Goal: Task Accomplishment & Management: Use online tool/utility

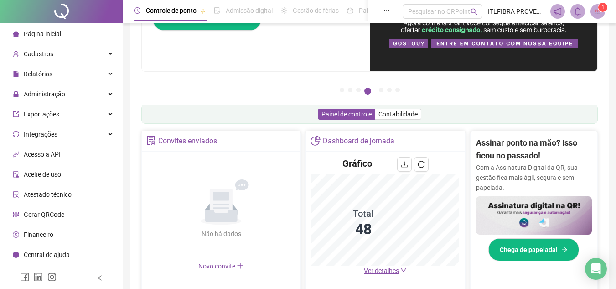
scroll to position [137, 0]
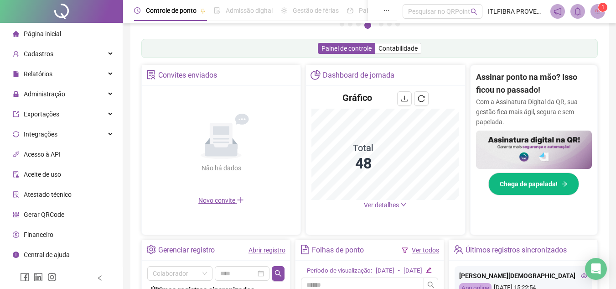
click at [384, 207] on span "Ver detalhes" at bounding box center [381, 204] width 35 height 7
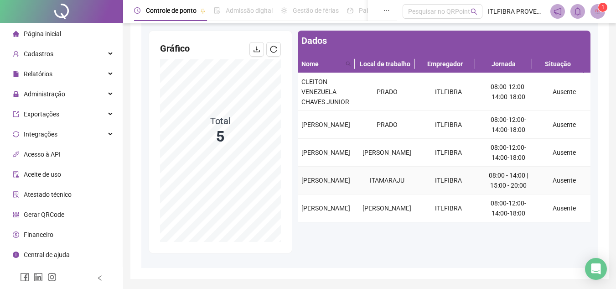
scroll to position [91, 0]
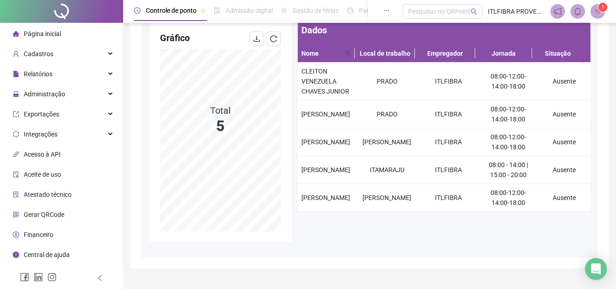
click at [31, 25] on div "Página inicial" at bounding box center [37, 34] width 48 height 18
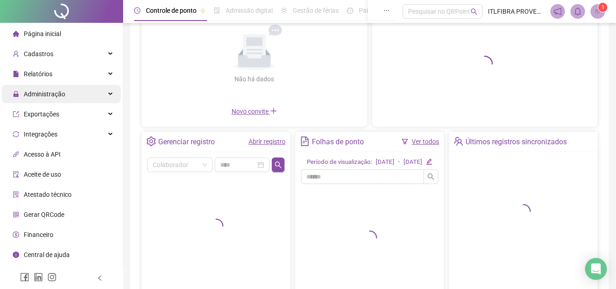
click at [73, 97] on div "Administração" at bounding box center [61, 94] width 119 height 18
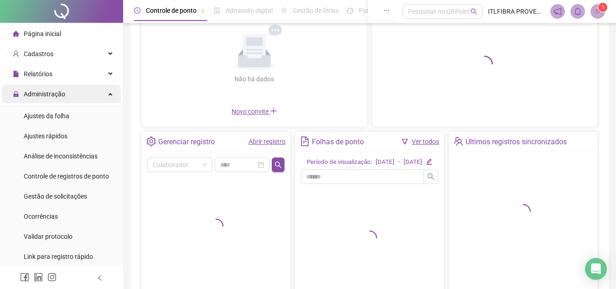
click at [83, 100] on div "Administração" at bounding box center [61, 94] width 119 height 18
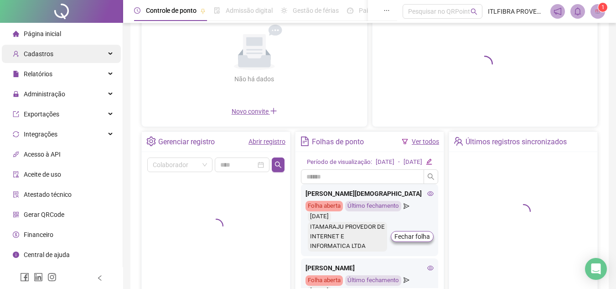
click at [47, 50] on span "Cadastros" at bounding box center [39, 53] width 30 height 7
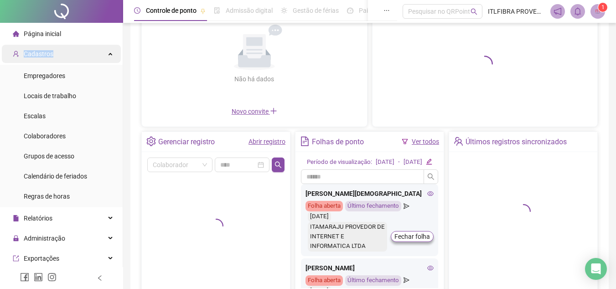
click at [47, 50] on span "Cadastros" at bounding box center [39, 53] width 30 height 7
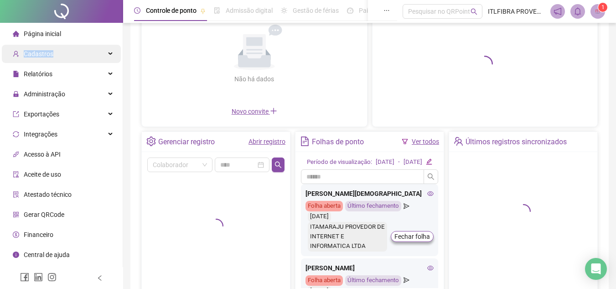
click at [47, 50] on span "Cadastros" at bounding box center [39, 53] width 30 height 7
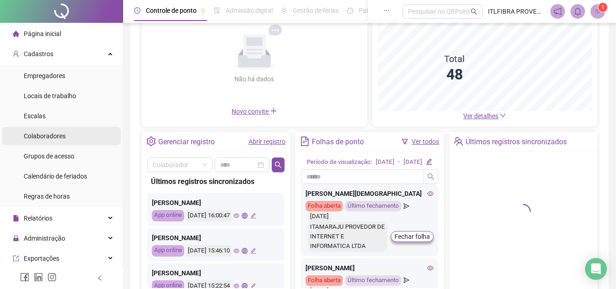
click at [55, 140] on span "Colaboradores" at bounding box center [45, 135] width 42 height 7
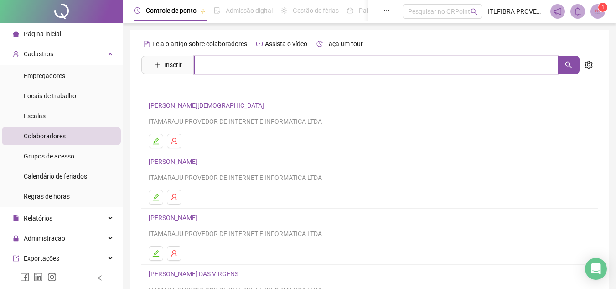
click at [264, 62] on input "text" at bounding box center [376, 65] width 364 height 18
type input "*******"
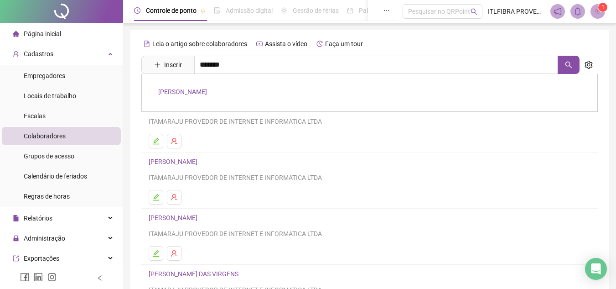
click at [207, 91] on link "JESSICA COSTA SANTOS" at bounding box center [182, 91] width 49 height 7
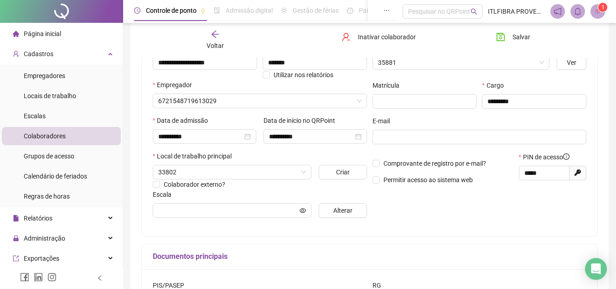
scroll to position [91, 0]
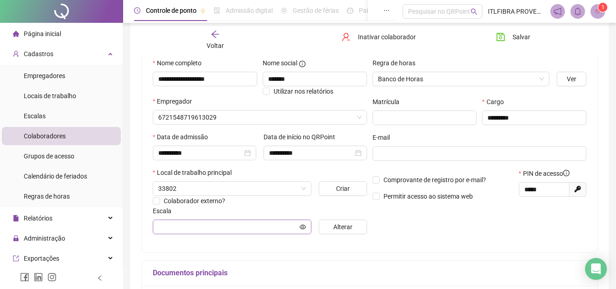
type input "**********"
click at [227, 193] on span "33802" at bounding box center [232, 189] width 148 height 14
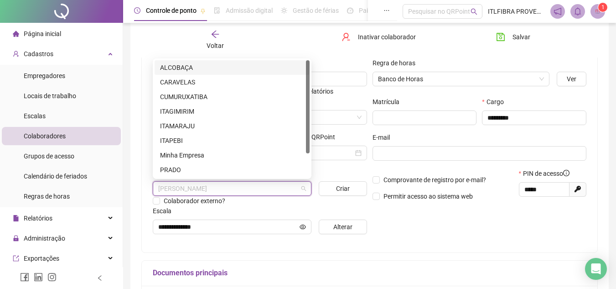
click at [420, 229] on div "Regra de horas Banco de Horas Ver Matrícula Cargo ********* E-mail Comprovante …" at bounding box center [480, 149] width 220 height 183
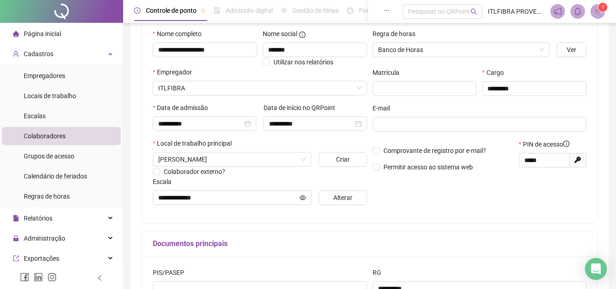
scroll to position [0, 0]
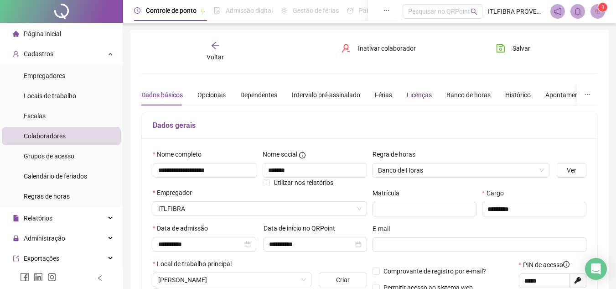
click at [408, 94] on div "Licenças" at bounding box center [419, 95] width 25 height 10
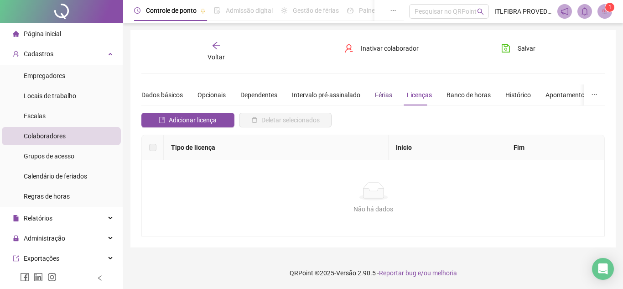
click at [386, 96] on div "Férias" at bounding box center [383, 95] width 17 height 10
click at [62, 25] on li "Página inicial" at bounding box center [61, 34] width 119 height 18
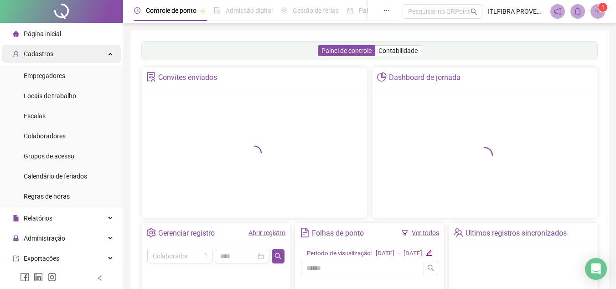
drag, startPoint x: 75, startPoint y: 55, endPoint x: 68, endPoint y: 56, distance: 7.0
click at [73, 55] on div "Cadastros" at bounding box center [61, 54] width 119 height 18
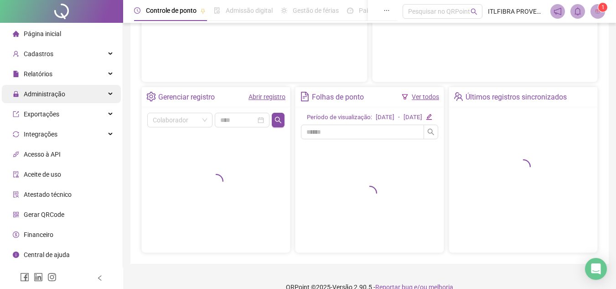
scroll to position [137, 0]
click at [52, 89] on span "Administração" at bounding box center [39, 94] width 52 height 18
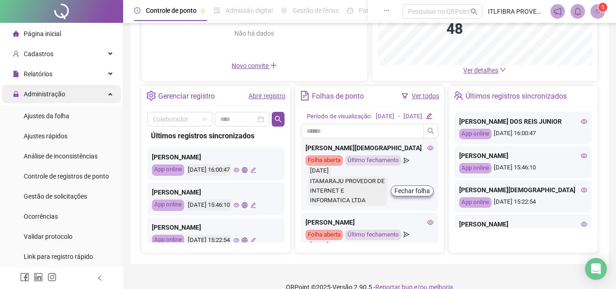
click at [56, 99] on span "Administração" at bounding box center [39, 94] width 52 height 18
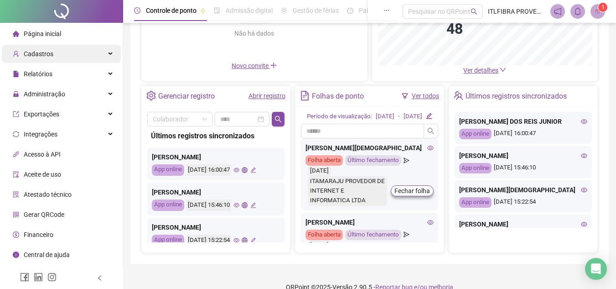
click at [51, 52] on span "Cadastros" at bounding box center [39, 53] width 30 height 7
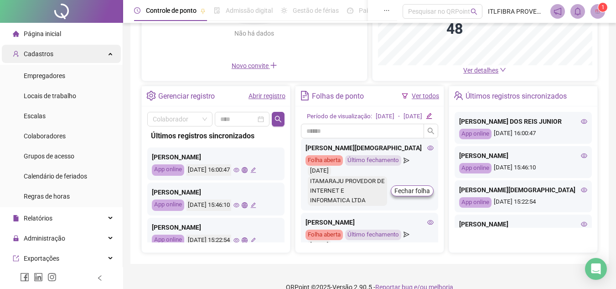
click at [72, 53] on div "Cadastros" at bounding box center [61, 54] width 119 height 18
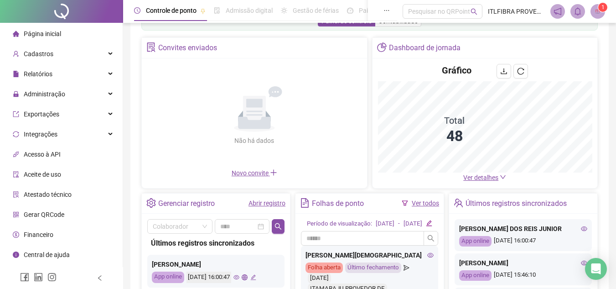
scroll to position [46, 0]
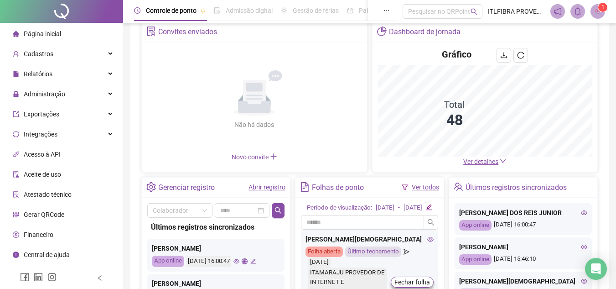
click at [260, 189] on link "Abrir registro" at bounding box center [267, 186] width 37 height 7
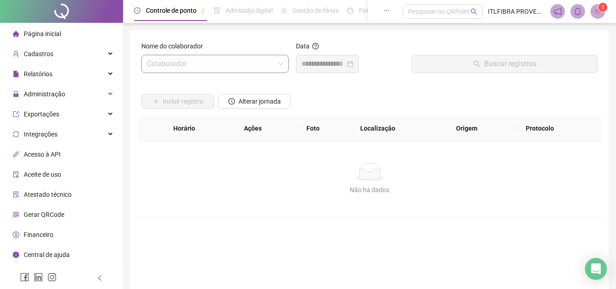
click at [211, 66] on input "search" at bounding box center [211, 63] width 128 height 17
click at [42, 79] on span "Relatórios" at bounding box center [33, 74] width 40 height 18
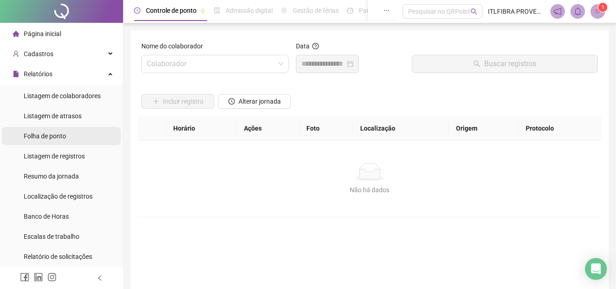
click at [62, 137] on span "Folha de ponto" at bounding box center [45, 135] width 42 height 7
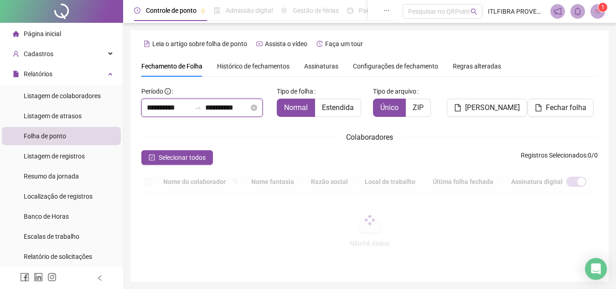
click at [160, 110] on input "**********" at bounding box center [169, 107] width 44 height 11
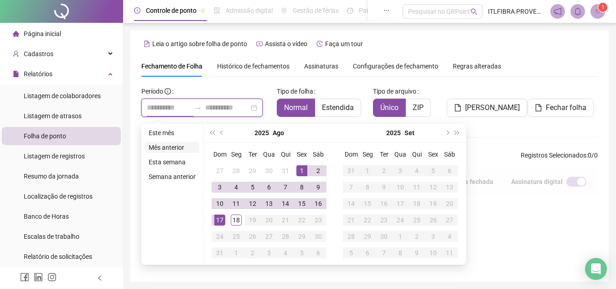
type input "**********"
click at [224, 130] on button "prev-year" at bounding box center [222, 133] width 10 height 18
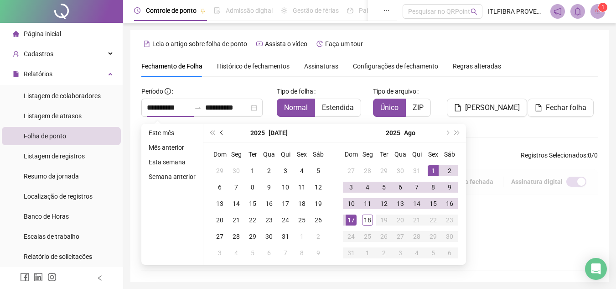
click at [224, 130] on button "prev-year" at bounding box center [222, 133] width 10 height 18
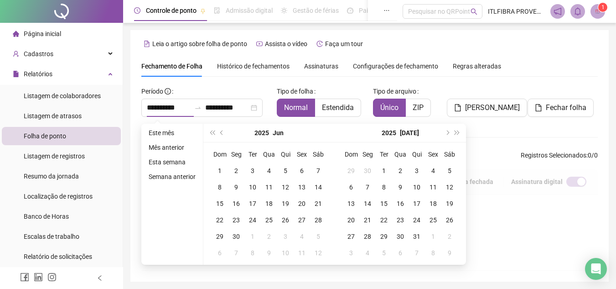
type input "**********"
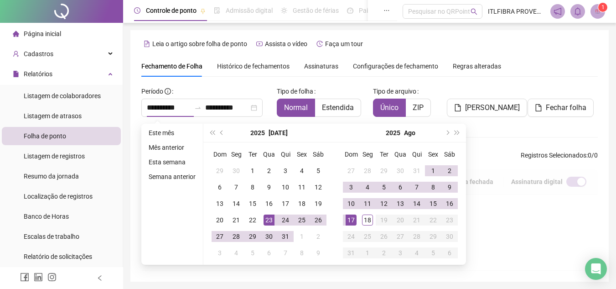
click at [47, 27] on div "Página inicial" at bounding box center [37, 34] width 48 height 18
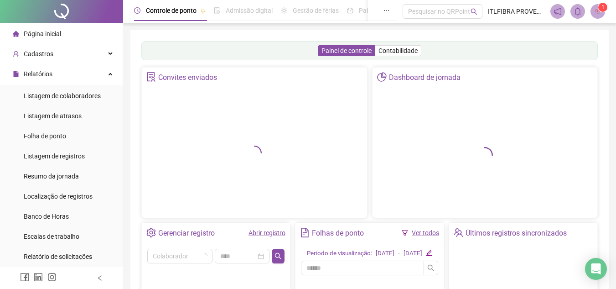
click at [263, 231] on link "Abrir registro" at bounding box center [267, 232] width 37 height 7
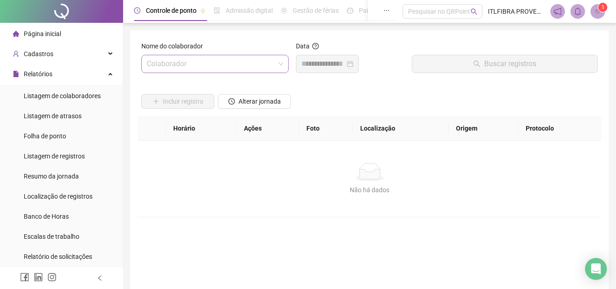
click at [233, 65] on input "search" at bounding box center [211, 63] width 128 height 17
click at [327, 56] on div at bounding box center [327, 64] width 63 height 18
click at [218, 72] on input "search" at bounding box center [211, 63] width 128 height 17
click at [211, 65] on input "search" at bounding box center [211, 63] width 128 height 17
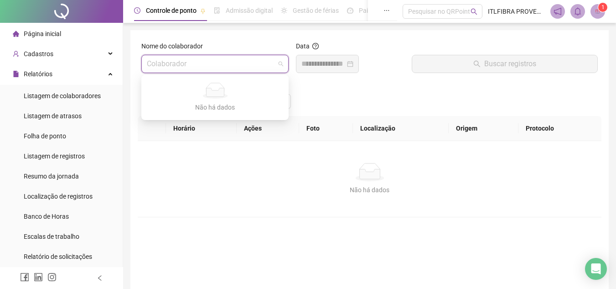
click at [211, 65] on input "search" at bounding box center [211, 63] width 128 height 17
click at [223, 69] on input "search" at bounding box center [211, 63] width 128 height 17
click at [196, 74] on div "Nome do colaborador Colaborador" at bounding box center [215, 60] width 155 height 39
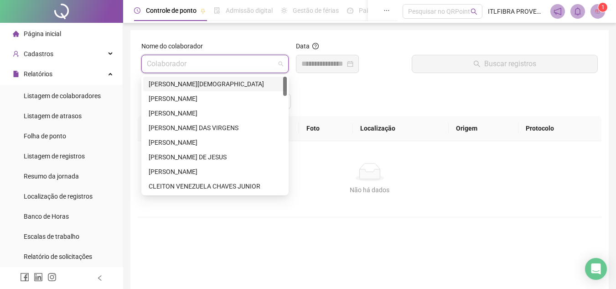
click at [198, 65] on input "search" at bounding box center [211, 63] width 128 height 17
drag, startPoint x: 185, startPoint y: 187, endPoint x: 218, endPoint y: 135, distance: 61.9
click at [185, 182] on div "CLEITON VENEZUELA CHAVES JUNIOR" at bounding box center [215, 186] width 133 height 10
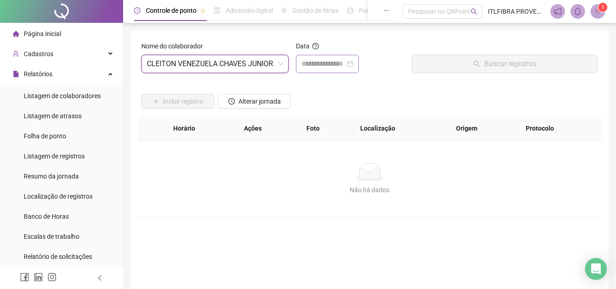
click at [333, 55] on div at bounding box center [327, 64] width 63 height 18
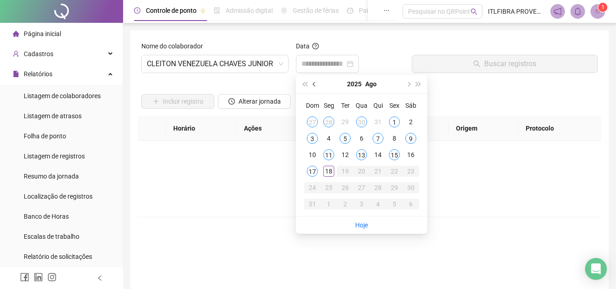
click at [315, 84] on span "prev-year" at bounding box center [315, 84] width 5 height 5
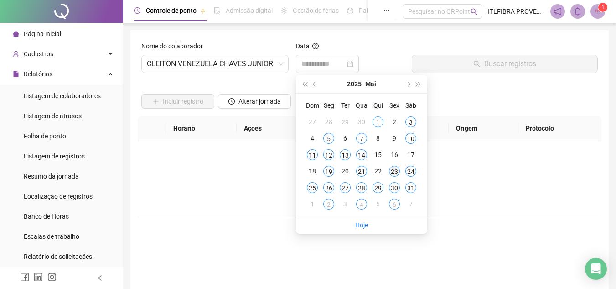
click at [394, 169] on div "23" at bounding box center [394, 171] width 11 height 11
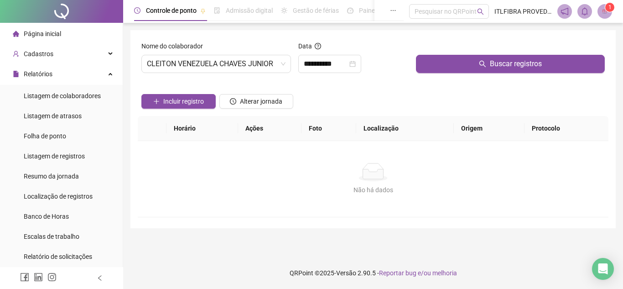
click at [452, 77] on div "Buscar registros" at bounding box center [510, 60] width 196 height 39
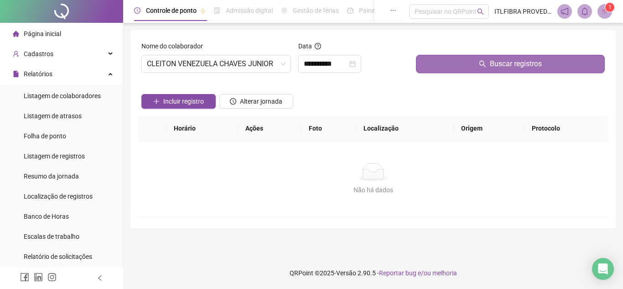
click at [458, 68] on button "Buscar registros" at bounding box center [510, 64] width 189 height 18
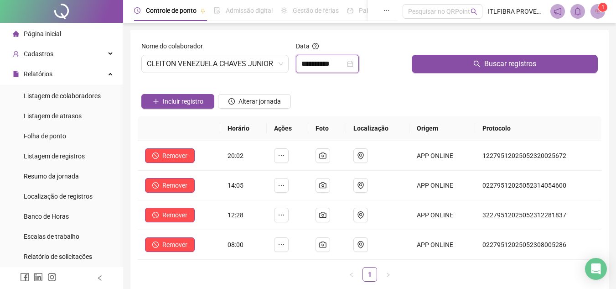
drag, startPoint x: 330, startPoint y: 62, endPoint x: 357, endPoint y: 117, distance: 60.6
click at [330, 63] on input "**********" at bounding box center [324, 63] width 44 height 11
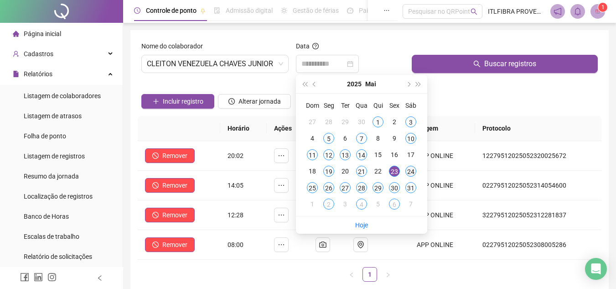
click at [413, 172] on div "24" at bounding box center [411, 171] width 11 height 11
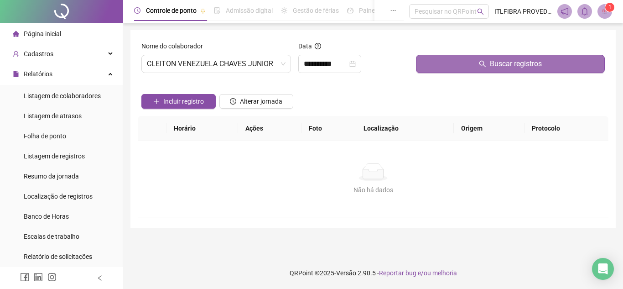
click at [462, 62] on button "Buscar registros" at bounding box center [510, 64] width 189 height 18
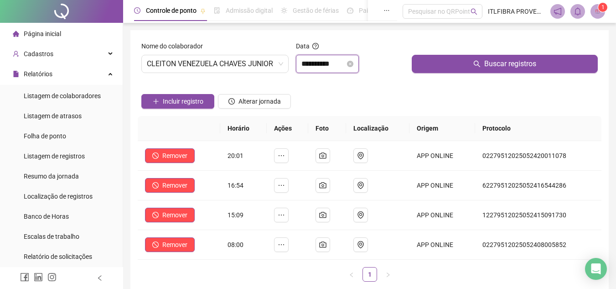
click at [313, 68] on input "**********" at bounding box center [324, 63] width 44 height 11
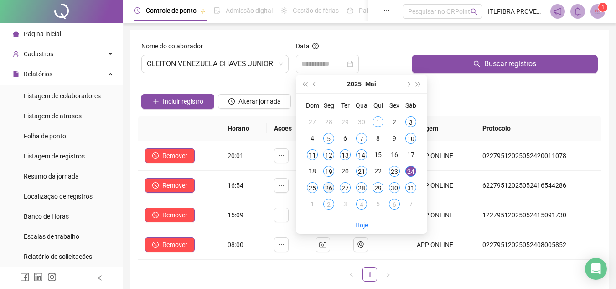
click at [324, 187] on div "26" at bounding box center [328, 187] width 11 height 11
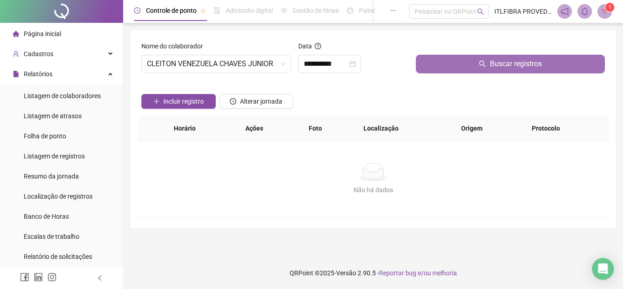
click at [470, 69] on button "Buscar registros" at bounding box center [510, 64] width 189 height 18
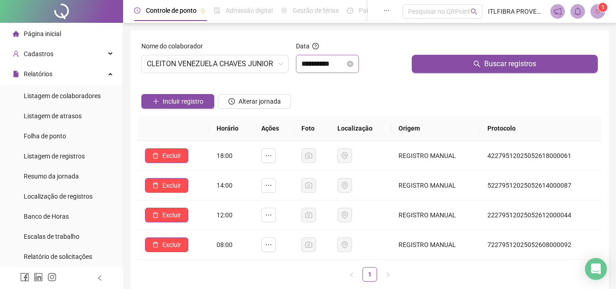
click at [324, 55] on div "**********" at bounding box center [327, 64] width 63 height 18
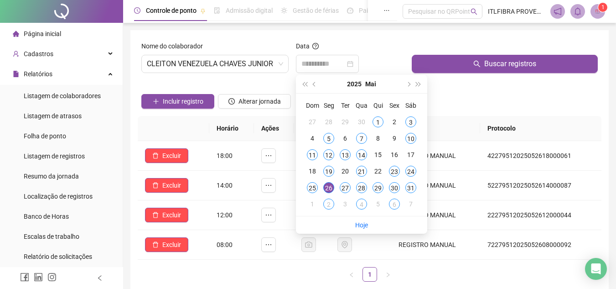
click at [347, 185] on div "27" at bounding box center [345, 187] width 11 height 11
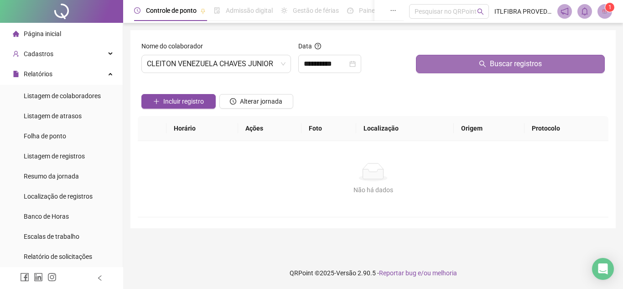
click at [466, 59] on button "Buscar registros" at bounding box center [510, 64] width 189 height 18
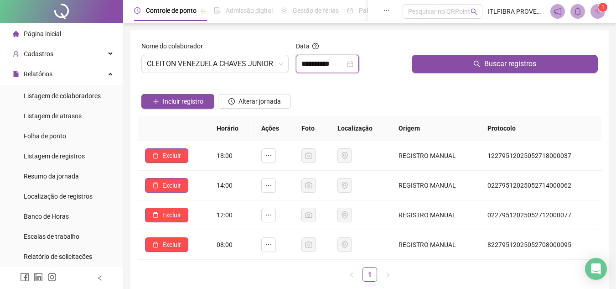
drag, startPoint x: 328, startPoint y: 62, endPoint x: 359, endPoint y: 111, distance: 58.6
click at [328, 62] on input "**********" at bounding box center [324, 63] width 44 height 11
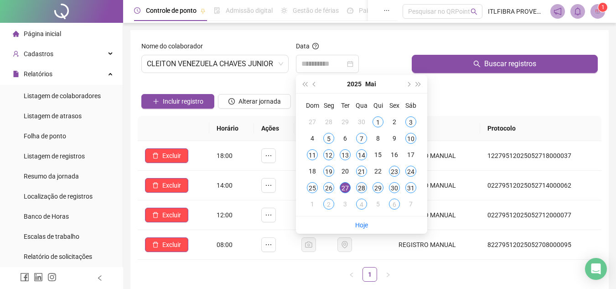
click at [363, 187] on div "28" at bounding box center [361, 187] width 11 height 11
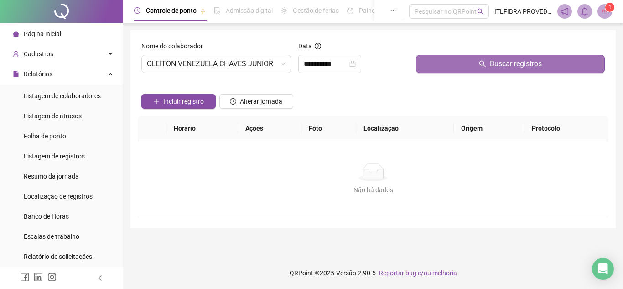
click at [460, 60] on button "Buscar registros" at bounding box center [510, 64] width 189 height 18
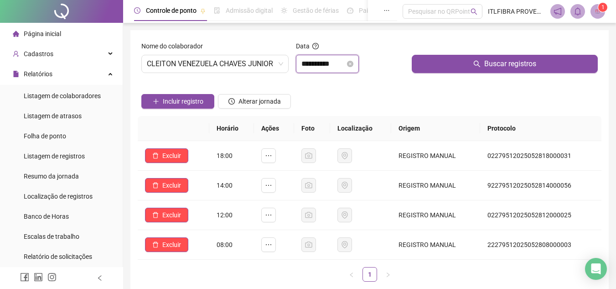
click at [328, 61] on input "**********" at bounding box center [324, 63] width 44 height 11
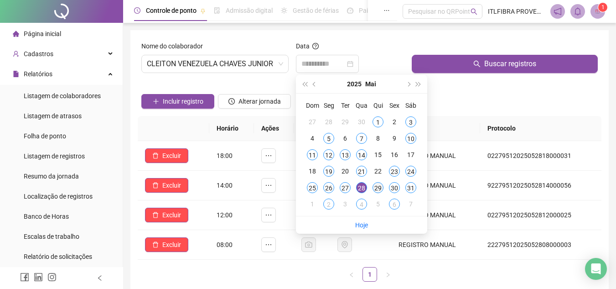
click at [385, 183] on td "29" at bounding box center [378, 187] width 16 height 16
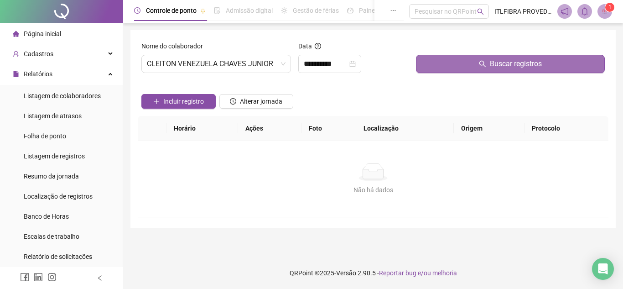
click at [451, 63] on button "Buscar registros" at bounding box center [510, 64] width 189 height 18
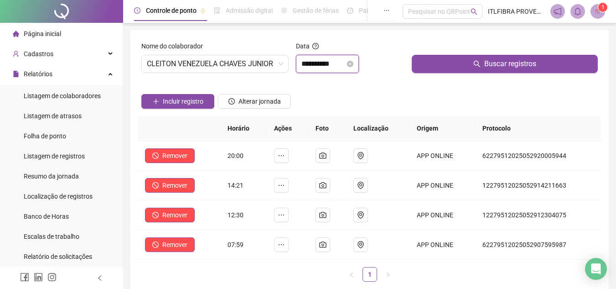
click at [314, 63] on input "**********" at bounding box center [324, 63] width 44 height 11
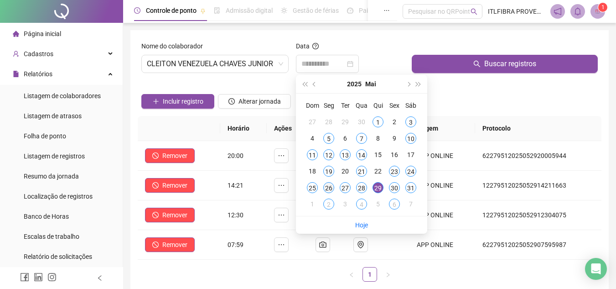
click at [330, 186] on div "26" at bounding box center [328, 187] width 11 height 11
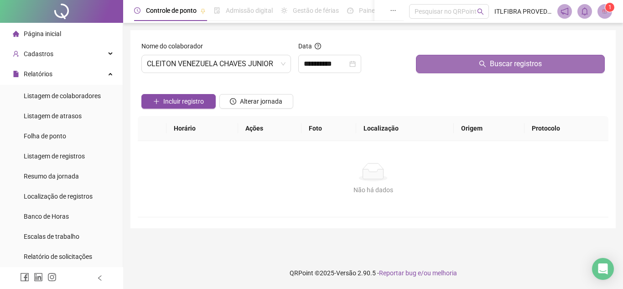
click at [488, 71] on button "Buscar registros" at bounding box center [510, 64] width 189 height 18
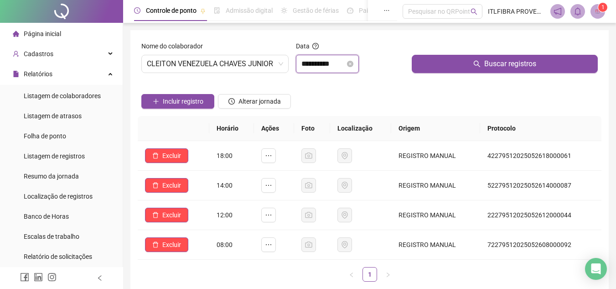
click at [345, 65] on input "**********" at bounding box center [324, 63] width 44 height 11
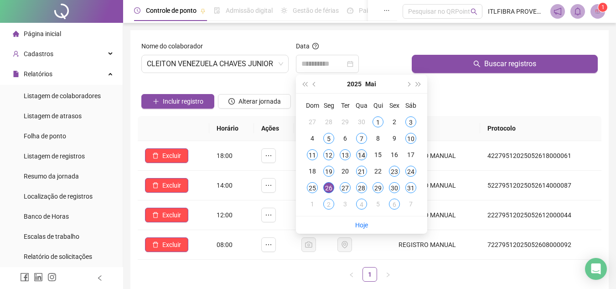
click at [355, 153] on td "14" at bounding box center [362, 154] width 16 height 16
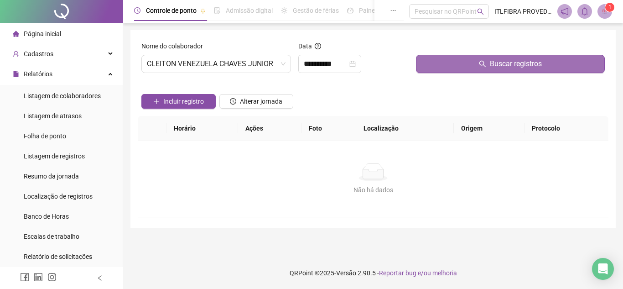
click at [466, 65] on button "Buscar registros" at bounding box center [510, 64] width 189 height 18
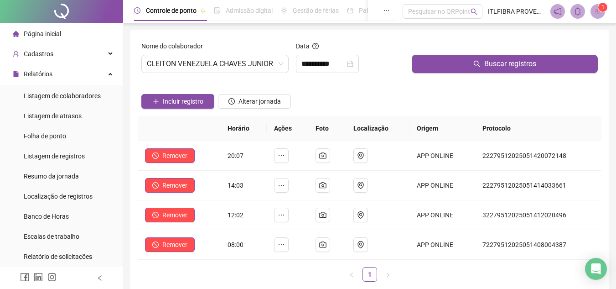
click at [312, 54] on div "Data" at bounding box center [350, 48] width 109 height 14
click at [331, 64] on input "**********" at bounding box center [324, 63] width 44 height 11
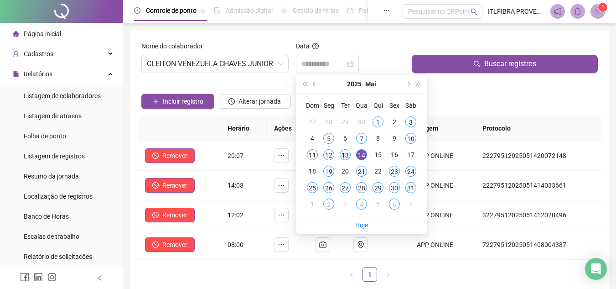
click at [347, 153] on div "13" at bounding box center [345, 154] width 11 height 11
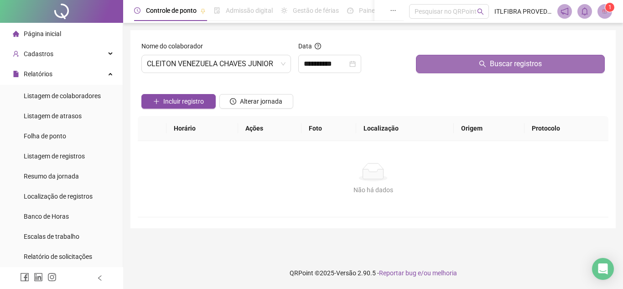
click at [456, 60] on button "Buscar registros" at bounding box center [510, 64] width 189 height 18
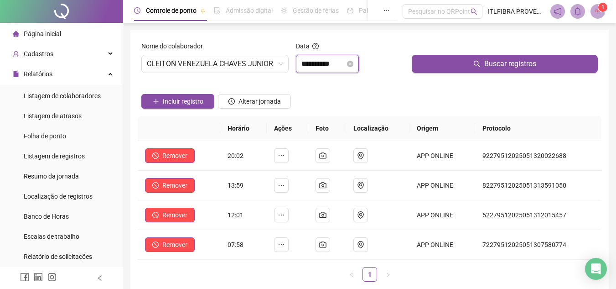
click at [327, 65] on input "**********" at bounding box center [324, 63] width 44 height 11
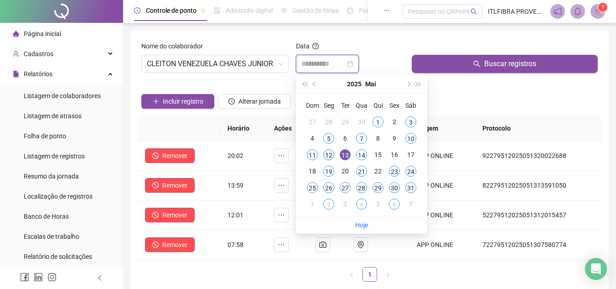
type input "**********"
click at [330, 153] on div "12" at bounding box center [328, 154] width 11 height 11
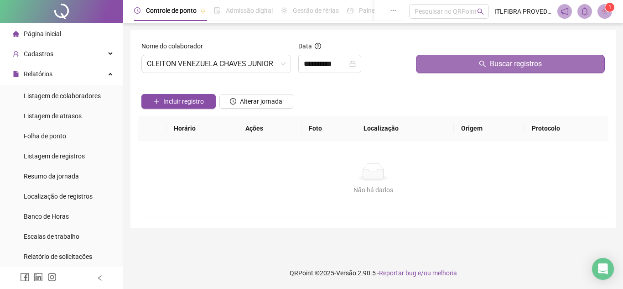
click at [488, 56] on button "Buscar registros" at bounding box center [510, 64] width 189 height 18
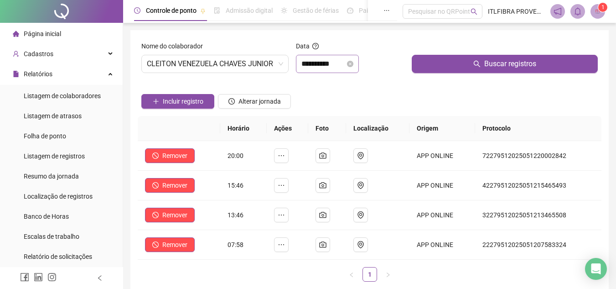
click at [319, 71] on div "**********" at bounding box center [327, 64] width 63 height 18
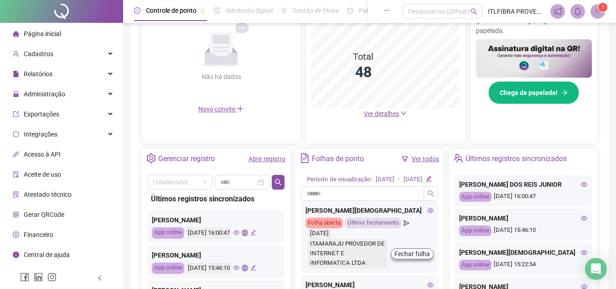
click at [272, 158] on link "Abrir registro" at bounding box center [267, 158] width 37 height 7
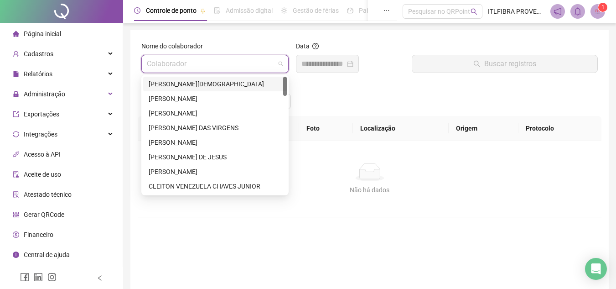
click at [198, 62] on input "search" at bounding box center [211, 63] width 128 height 17
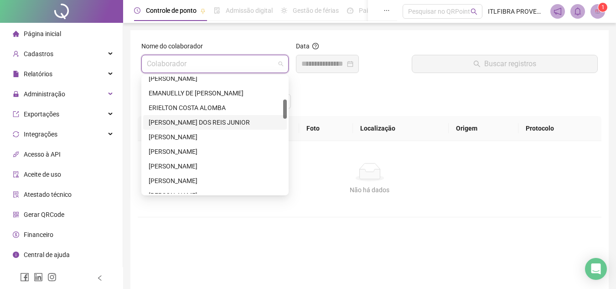
scroll to position [46, 0]
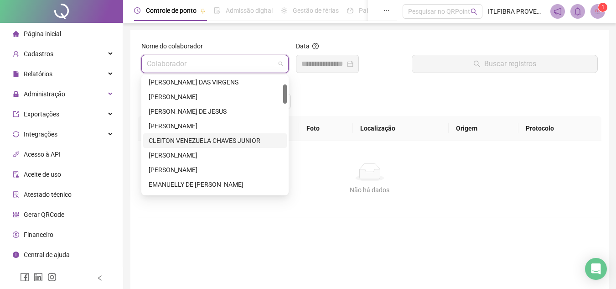
click at [179, 143] on div "CLEITON VENEZUELA CHAVES JUNIOR" at bounding box center [215, 140] width 133 height 10
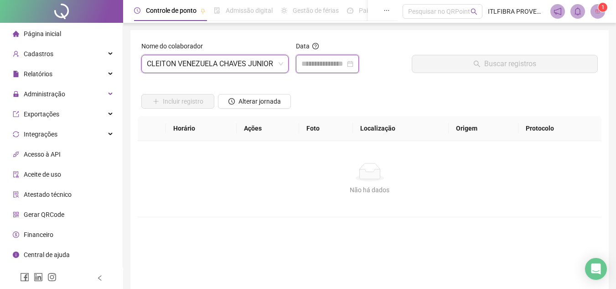
click at [320, 60] on input at bounding box center [324, 63] width 44 height 11
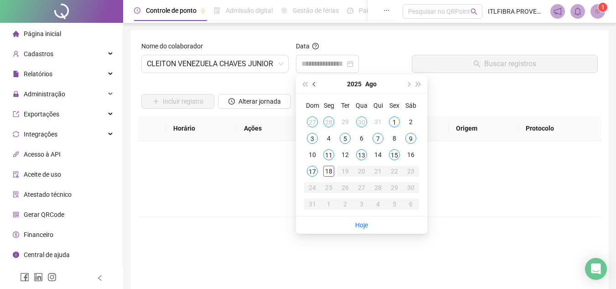
click at [315, 86] on span "prev-year" at bounding box center [315, 84] width 5 height 5
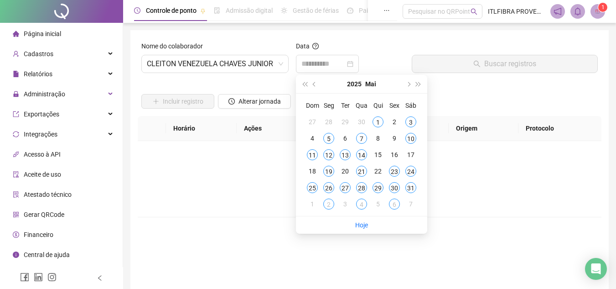
type input "**********"
click at [328, 153] on div "12" at bounding box center [328, 154] width 11 height 11
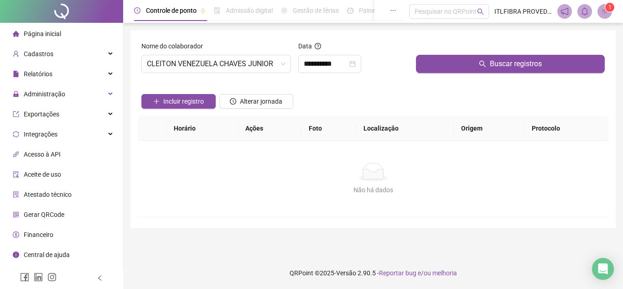
click at [435, 77] on div "Buscar registros" at bounding box center [510, 60] width 196 height 39
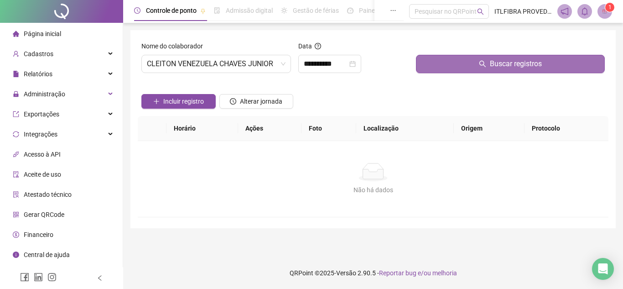
click at [444, 63] on button "Buscar registros" at bounding box center [510, 64] width 189 height 18
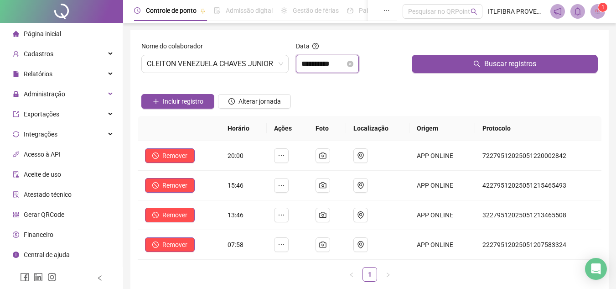
click at [331, 63] on input "**********" at bounding box center [324, 63] width 44 height 11
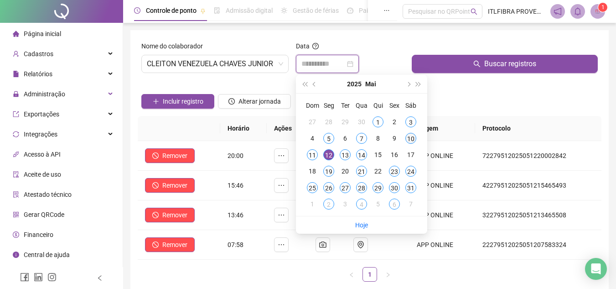
type input "**********"
click at [412, 139] on div "10" at bounding box center [411, 138] width 11 height 11
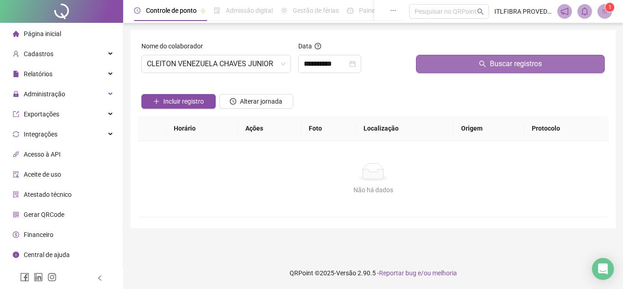
click at [441, 70] on button "Buscar registros" at bounding box center [510, 64] width 189 height 18
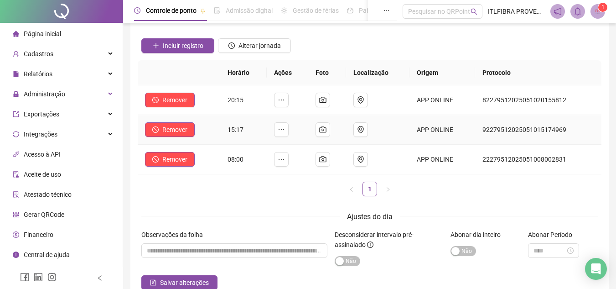
scroll to position [0, 0]
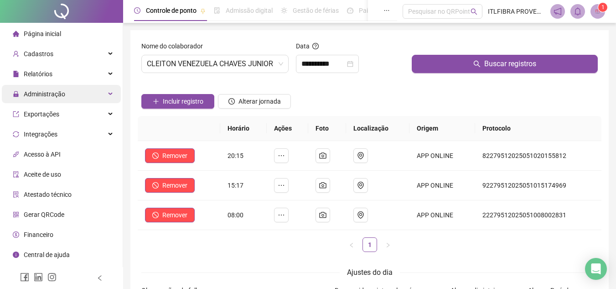
click at [63, 93] on span "Administração" at bounding box center [45, 93] width 42 height 7
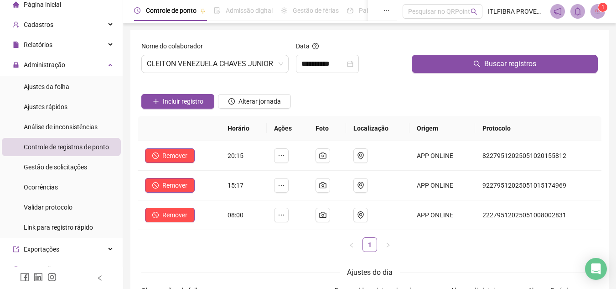
scroll to position [46, 0]
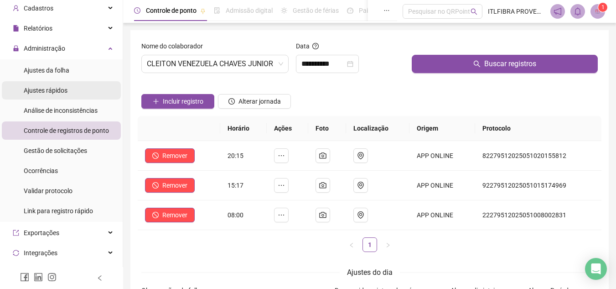
click at [69, 94] on li "Ajustes rápidos" at bounding box center [61, 90] width 119 height 18
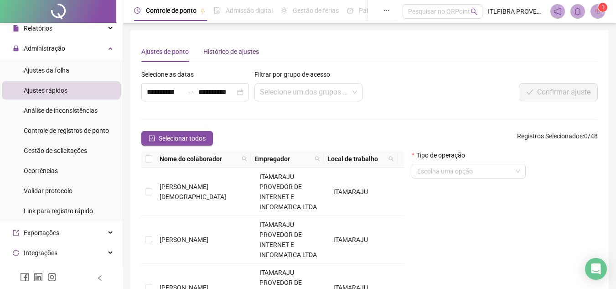
click at [238, 51] on div "Histórico de ajustes" at bounding box center [231, 52] width 56 height 10
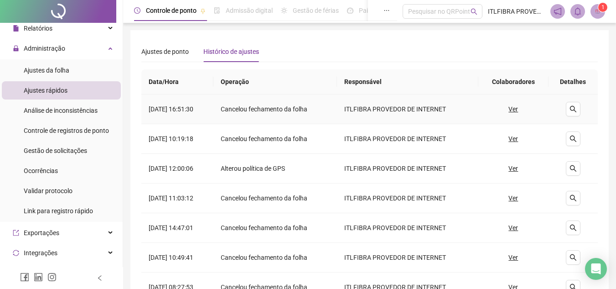
click at [516, 106] on u "Ver" at bounding box center [514, 109] width 10 height 10
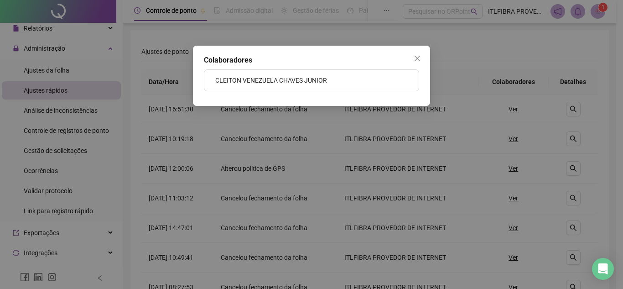
click at [326, 86] on li "CLEITON VENEZUELA CHAVES JUNIOR" at bounding box center [311, 80] width 214 height 21
click at [554, 98] on div "Colaboradores CLEITON VENEZUELA CHAVES JUNIOR" at bounding box center [311, 144] width 623 height 289
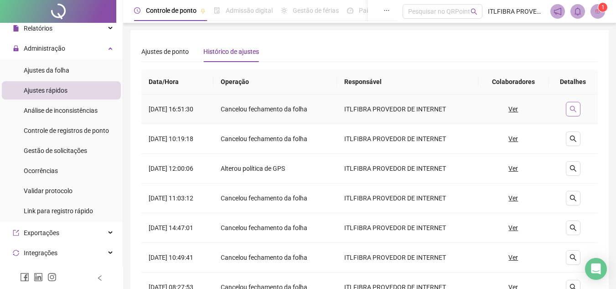
click at [569, 107] on button "button" at bounding box center [573, 109] width 15 height 15
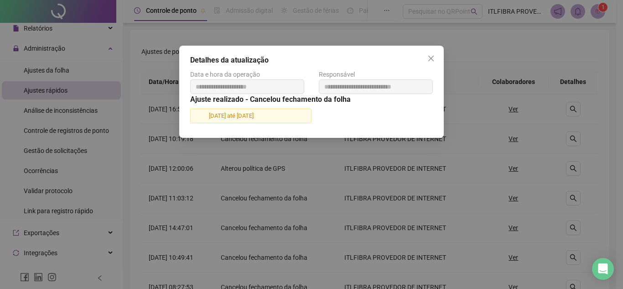
click at [250, 115] on span "[DATE] até [DATE]" at bounding box center [250, 116] width 121 height 15
click at [253, 115] on span "[DATE] até [DATE]" at bounding box center [250, 116] width 121 height 15
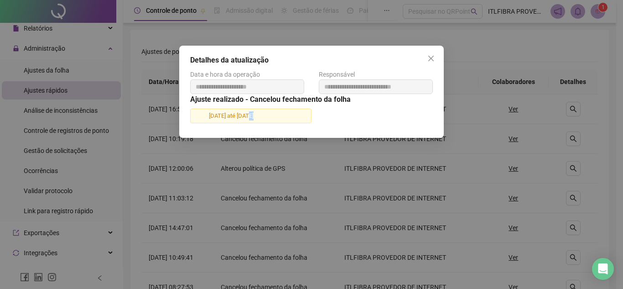
click at [254, 115] on span "[DATE] até [DATE]" at bounding box center [250, 116] width 121 height 15
click at [431, 54] on button "Close" at bounding box center [431, 58] width 15 height 15
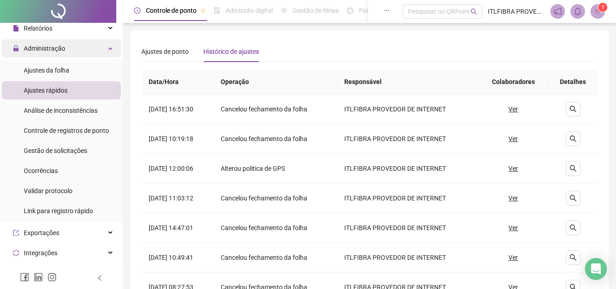
click at [69, 47] on div "Administração" at bounding box center [61, 48] width 119 height 18
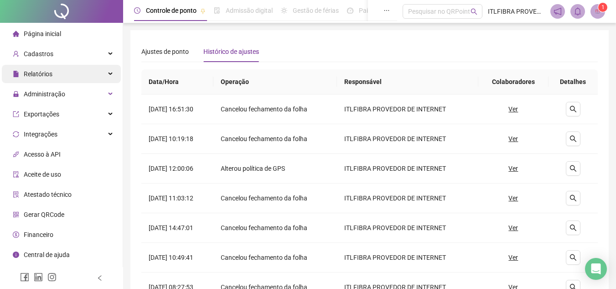
click at [66, 77] on div "Relatórios" at bounding box center [61, 74] width 119 height 18
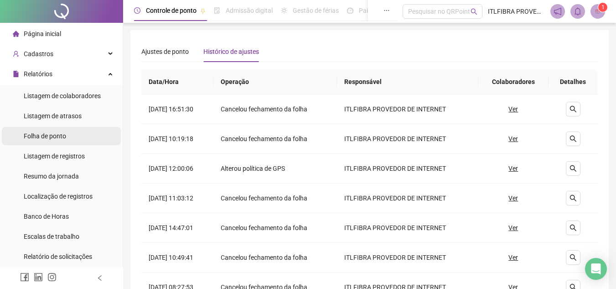
click at [77, 128] on li "Folha de ponto" at bounding box center [61, 136] width 119 height 18
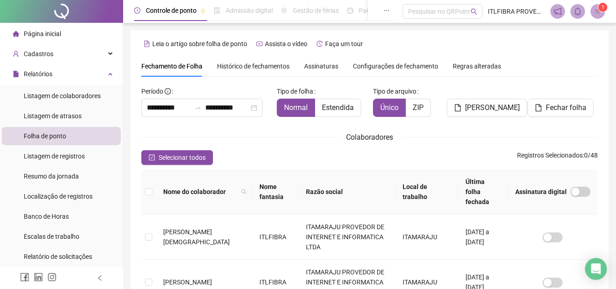
type input "**********"
click at [55, 38] on div "Página inicial" at bounding box center [37, 34] width 48 height 18
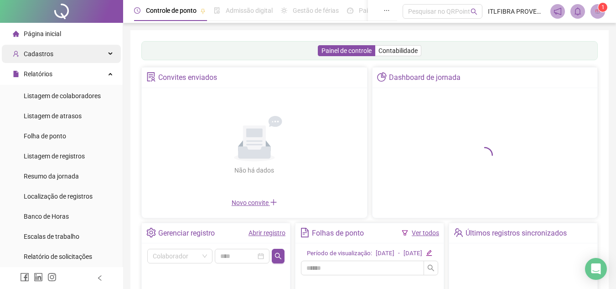
click at [62, 59] on div "Cadastros" at bounding box center [61, 54] width 119 height 18
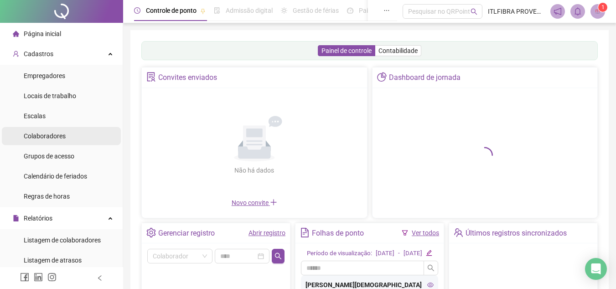
click at [56, 139] on span "Colaboradores" at bounding box center [45, 135] width 42 height 7
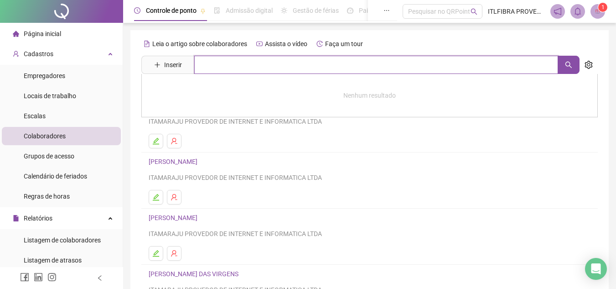
click at [258, 65] on input "text" at bounding box center [376, 65] width 364 height 18
type input "****"
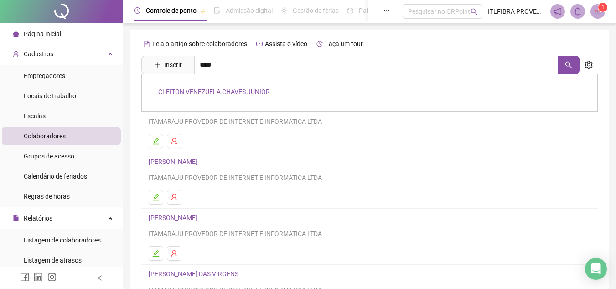
click at [250, 89] on link "CLEITON VENEZUELA CHAVES JUNIOR" at bounding box center [214, 91] width 112 height 7
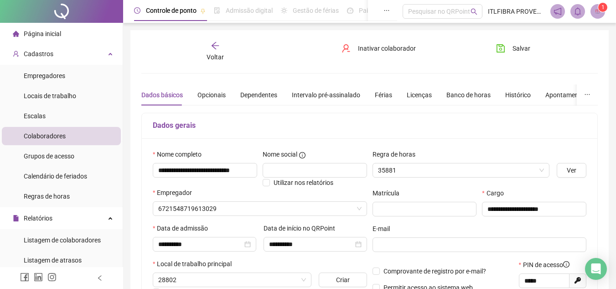
type input "**********"
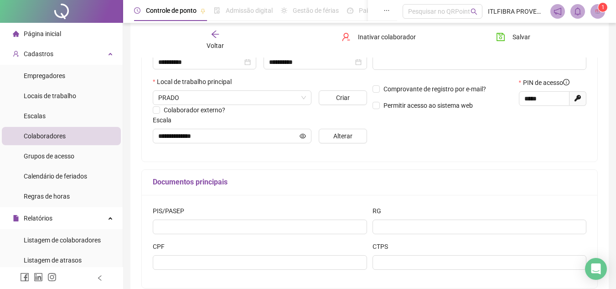
scroll to position [95, 0]
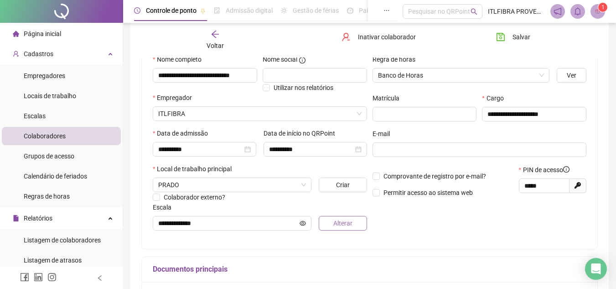
click at [338, 226] on span "Alterar" at bounding box center [342, 223] width 19 height 10
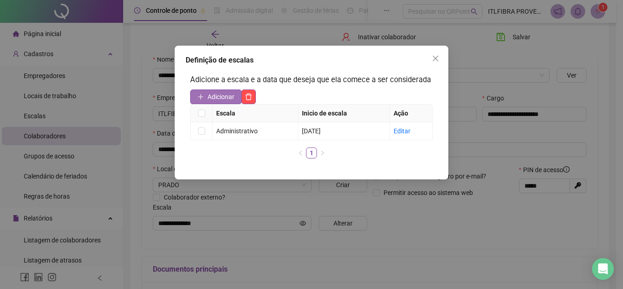
click at [224, 100] on span "Adicionar" at bounding box center [221, 97] width 27 height 10
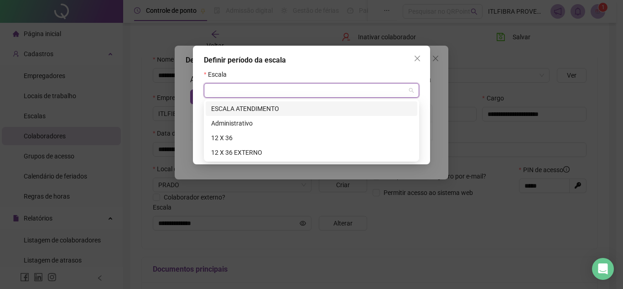
click at [270, 97] on input "search" at bounding box center [307, 90] width 196 height 14
click at [252, 153] on div "12 X 36 EXTERNO" at bounding box center [311, 152] width 201 height 10
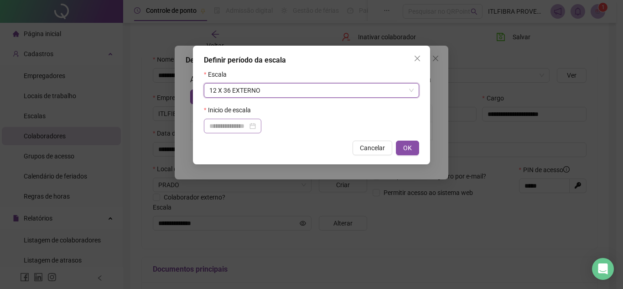
click at [250, 133] on div at bounding box center [232, 126] width 57 height 15
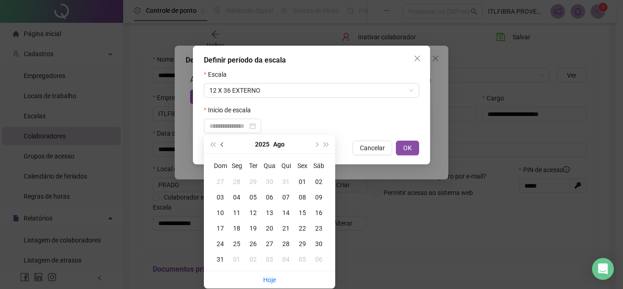
click at [220, 148] on button "prev-year" at bounding box center [223, 144] width 10 height 18
type input "**********"
click at [284, 183] on div "01" at bounding box center [286, 182] width 16 height 10
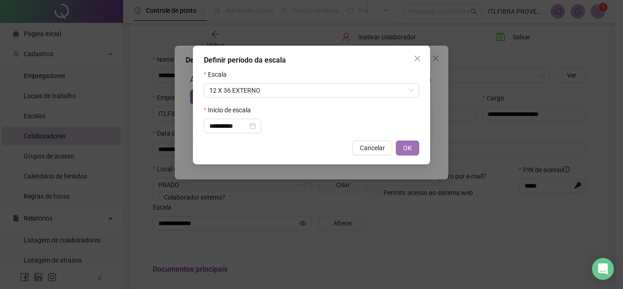
click at [410, 151] on span "OK" at bounding box center [407, 148] width 9 height 10
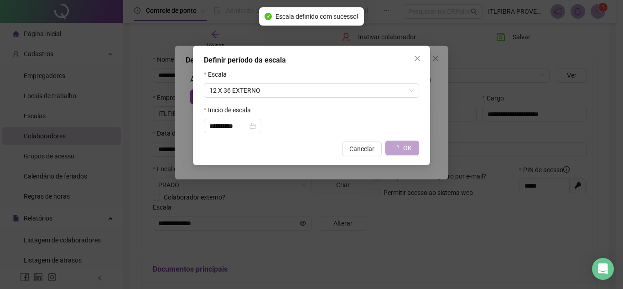
type input "**********"
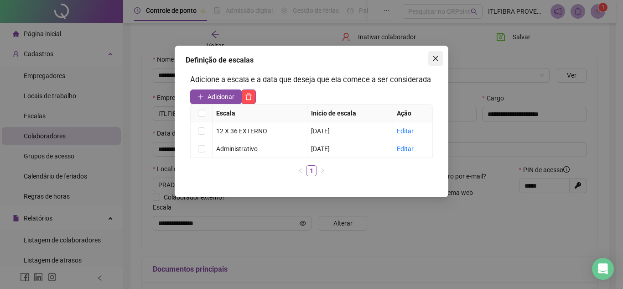
click at [439, 58] on span "Close" at bounding box center [435, 58] width 15 height 7
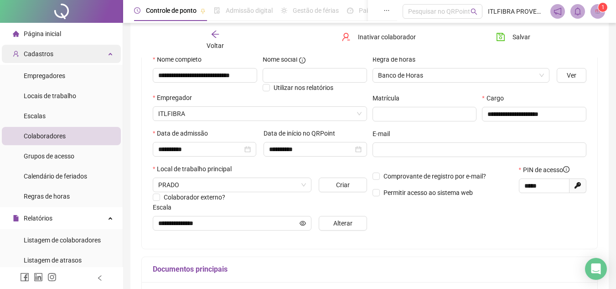
click at [61, 50] on div "Cadastros" at bounding box center [61, 54] width 119 height 18
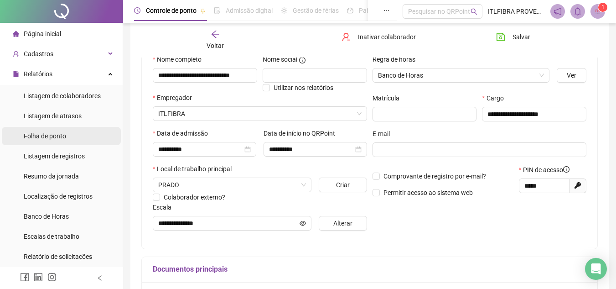
click at [66, 132] on span "Folha de ponto" at bounding box center [45, 135] width 42 height 7
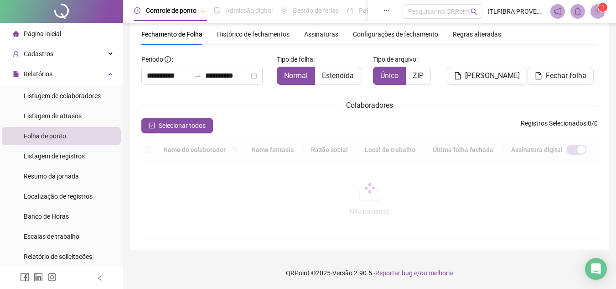
scroll to position [42, 0]
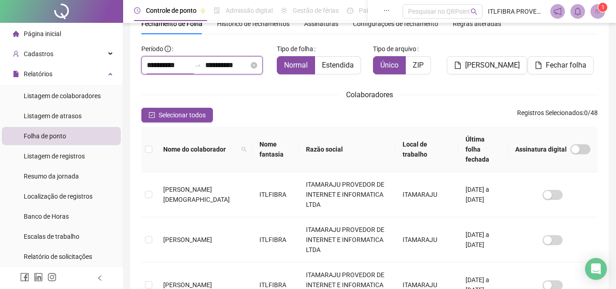
click at [172, 63] on input "**********" at bounding box center [169, 65] width 44 height 11
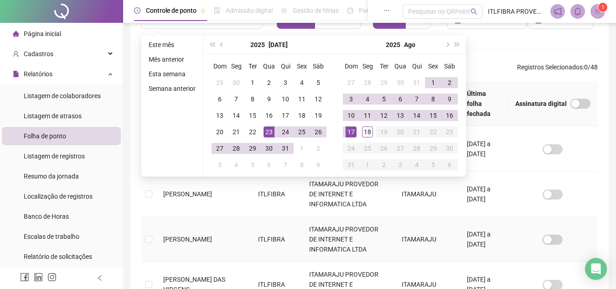
click at [211, 239] on td "[PERSON_NAME]" at bounding box center [203, 239] width 95 height 45
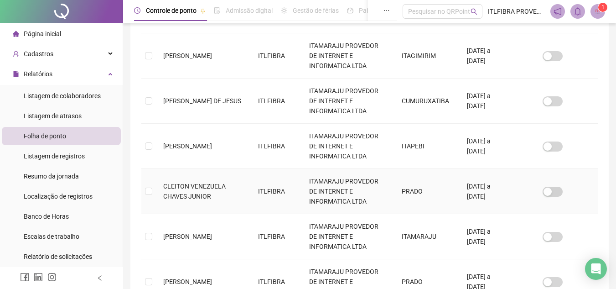
click at [154, 180] on td at bounding box center [148, 191] width 15 height 45
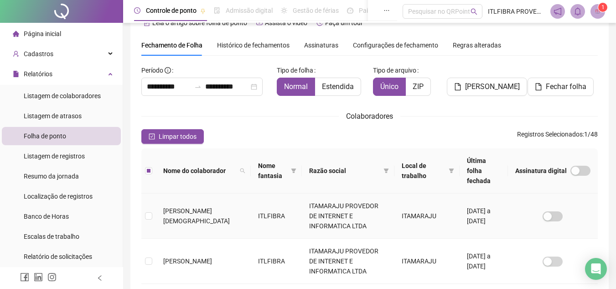
scroll to position [0, 0]
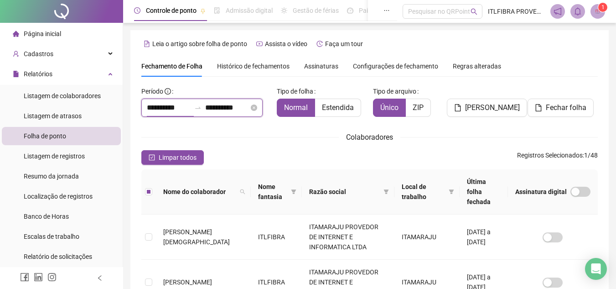
click at [157, 107] on input "**********" at bounding box center [169, 107] width 44 height 11
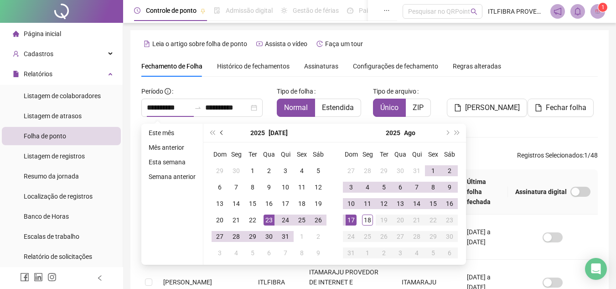
click at [223, 137] on button "prev-year" at bounding box center [222, 133] width 10 height 18
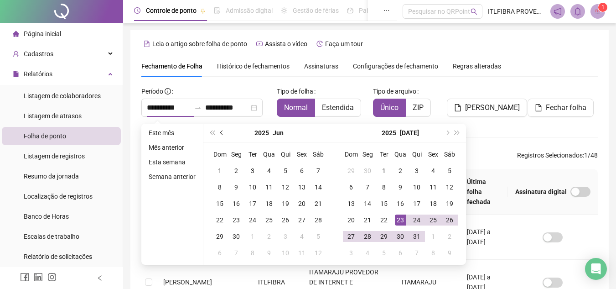
click at [223, 137] on button "prev-year" at bounding box center [222, 133] width 10 height 18
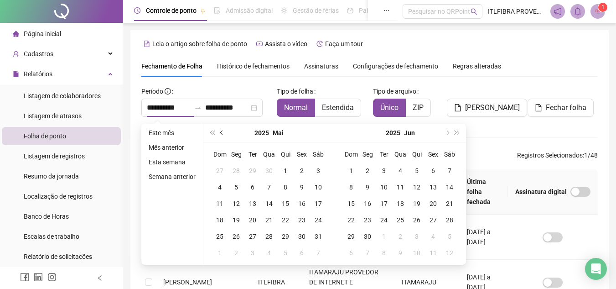
click at [223, 137] on button "prev-year" at bounding box center [222, 133] width 10 height 18
click at [446, 139] on button "next-year" at bounding box center [447, 133] width 10 height 18
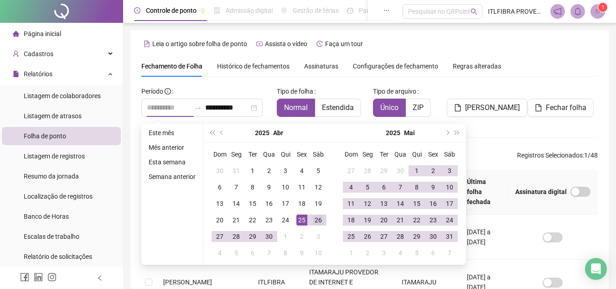
type input "**********"
click at [316, 220] on div "26" at bounding box center [318, 219] width 11 height 11
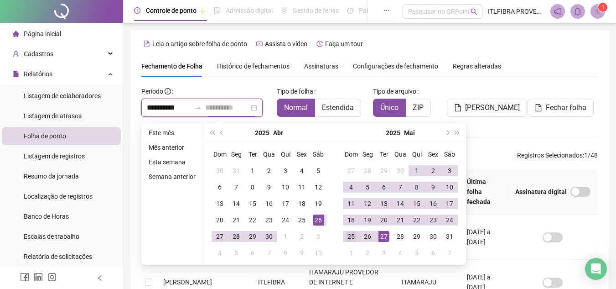
type input "**********"
click at [352, 234] on div "25" at bounding box center [351, 236] width 11 height 11
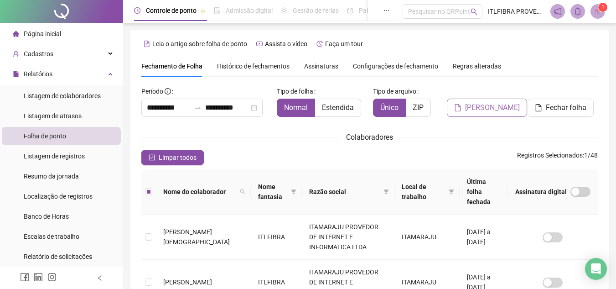
click at [474, 107] on span "[PERSON_NAME]" at bounding box center [492, 107] width 55 height 11
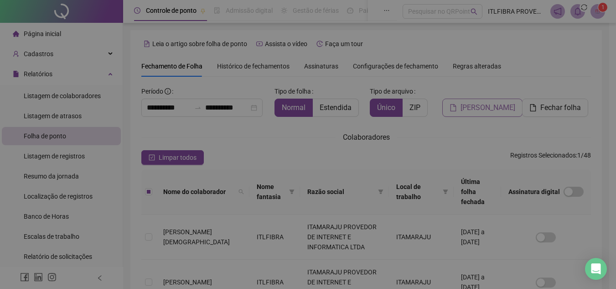
scroll to position [42, 0]
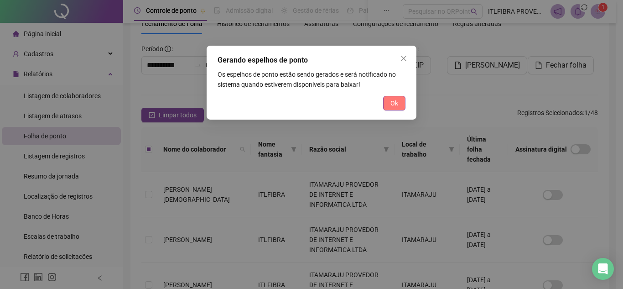
click at [395, 99] on span "Ok" at bounding box center [394, 103] width 8 height 10
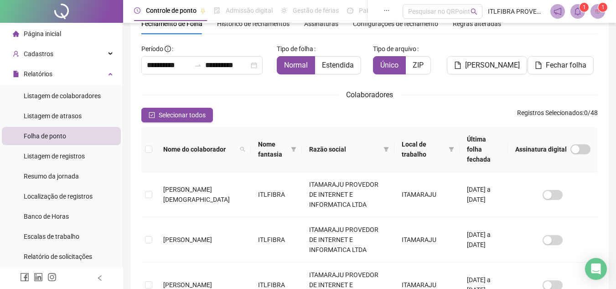
click at [575, 23] on div "Fechamento de Folha Histórico de fechamentos Assinaturas Configurações de fecha…" at bounding box center [369, 23] width 457 height 21
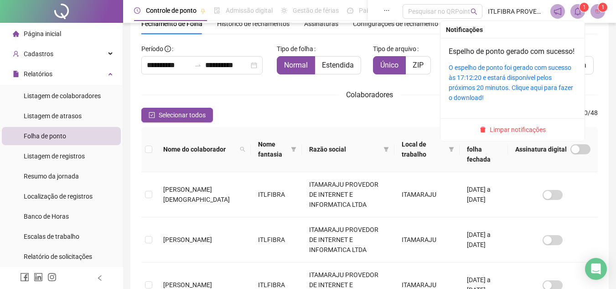
click at [582, 9] on sup "1" at bounding box center [584, 7] width 9 height 9
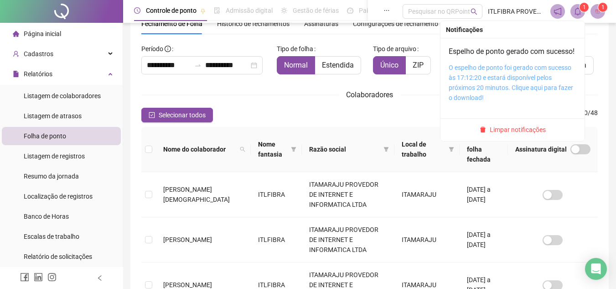
click at [506, 88] on link "O espelho de ponto foi gerado com sucesso às 17:12:20 e estará disponível pelos…" at bounding box center [511, 82] width 125 height 37
